Goal: Find specific page/section: Find specific page/section

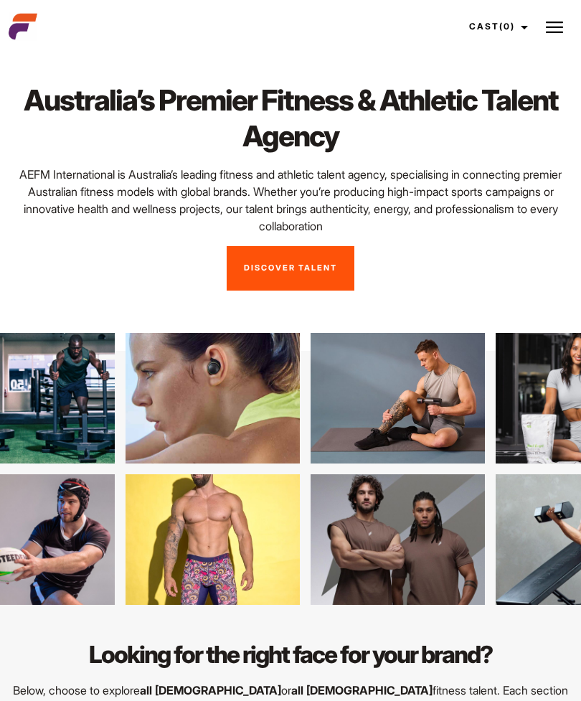
click at [546, 34] on img at bounding box center [554, 27] width 17 height 17
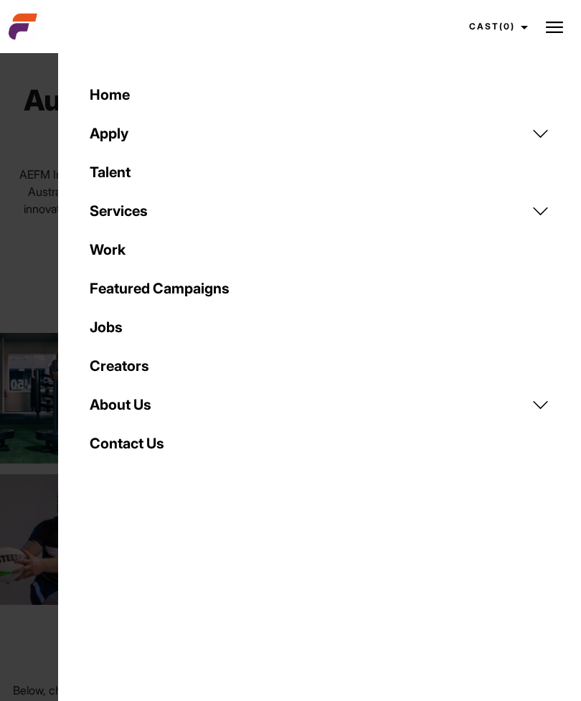
click at [117, 166] on link "Talent" at bounding box center [319, 172] width 477 height 39
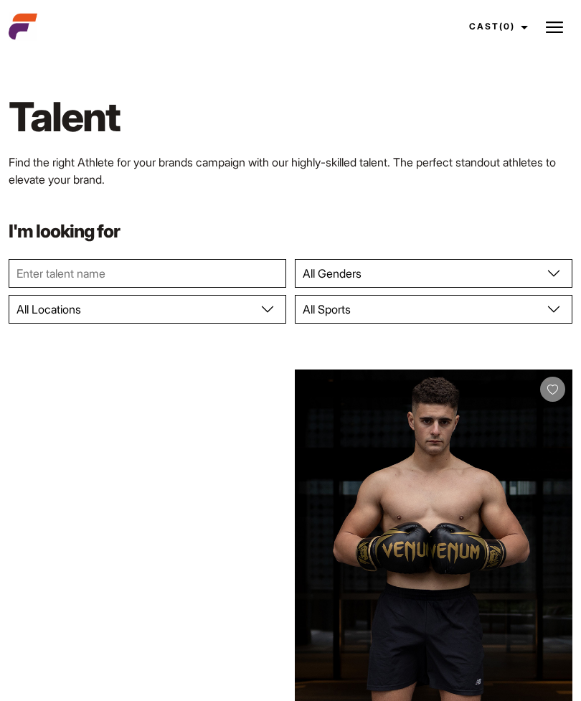
click at [452, 272] on select "All Genders Female Male" at bounding box center [433, 273] width 277 height 29
click at [419, 268] on select "All Genders Female Male" at bounding box center [433, 273] width 277 height 29
click at [404, 280] on select "All Genders Female Male" at bounding box center [433, 273] width 277 height 29
select select "103"
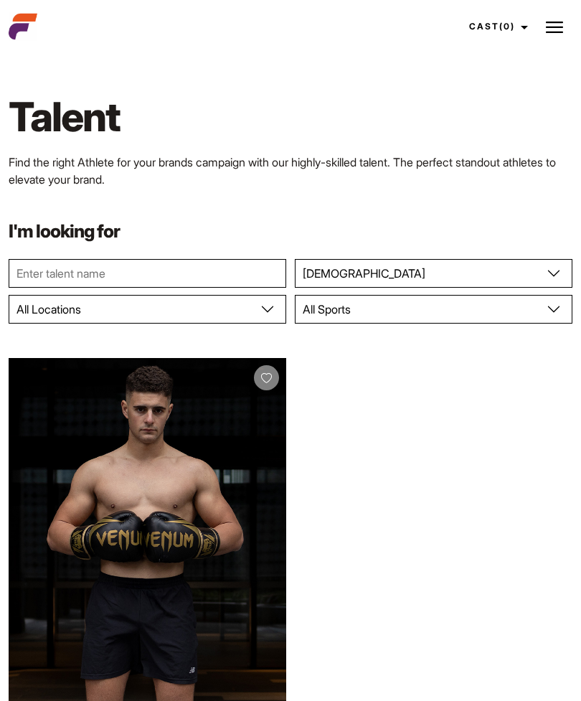
click at [450, 168] on p "Find the right Athlete for your brands campaign with our highly-skilled talent.…" at bounding box center [291, 170] width 564 height 34
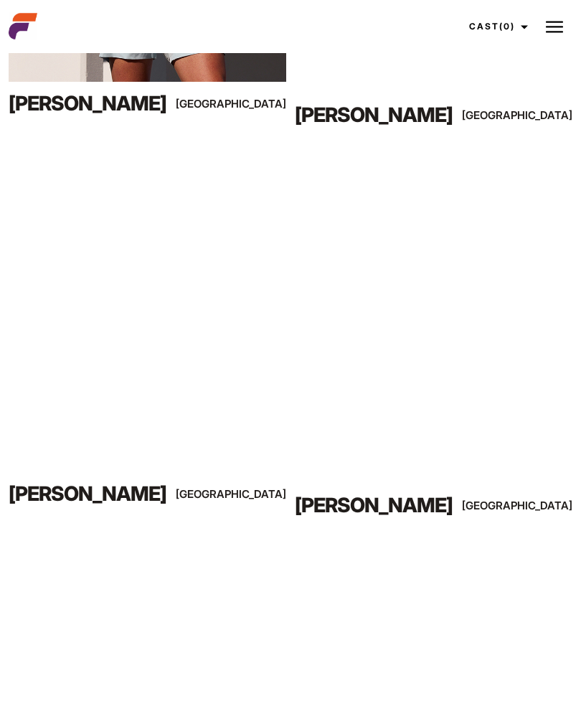
scroll to position [1402, 0]
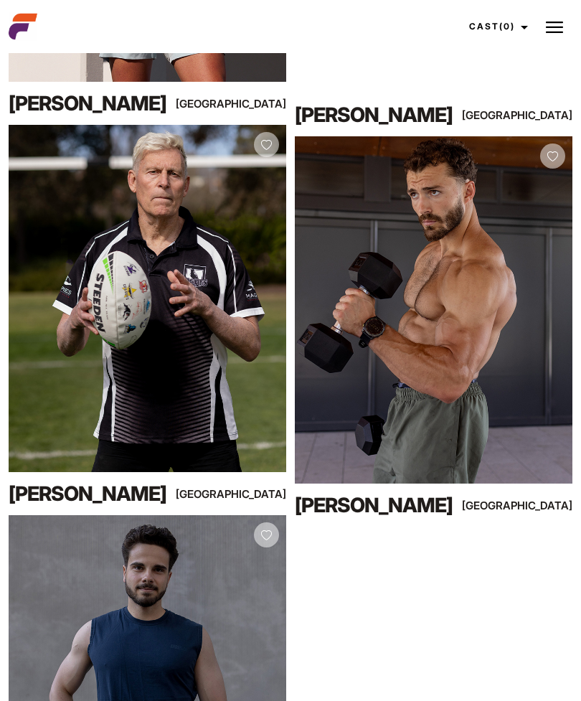
click at [450, 321] on div "View Profile" at bounding box center [433, 309] width 277 height 347
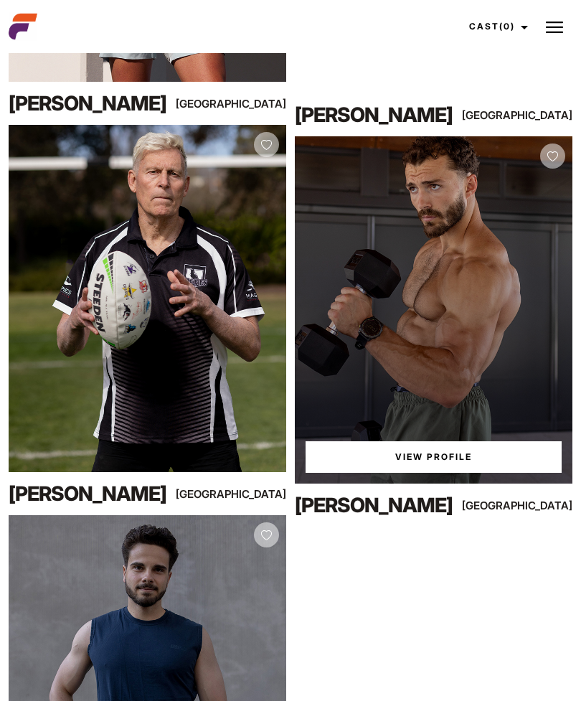
click at [452, 442] on link "View Profile" at bounding box center [433, 457] width 256 height 32
